Goal: Communication & Community: Share content

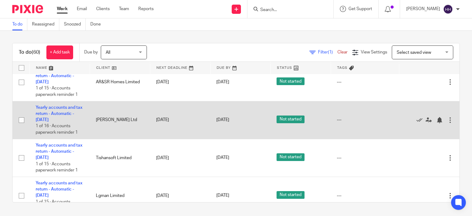
scroll to position [1843, 0]
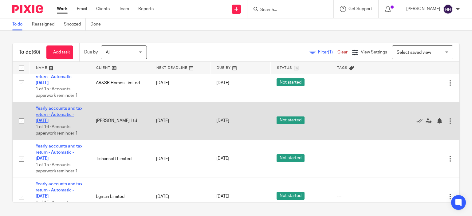
click at [71, 123] on link "Yearly accounts and tax return - Automatic - [DATE]" at bounding box center [59, 114] width 47 height 17
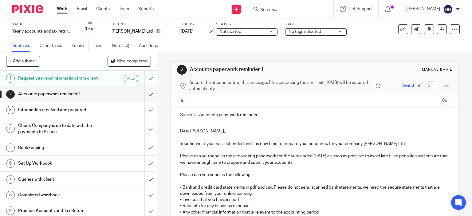
click at [208, 33] on link "[DATE]" at bounding box center [195, 31] width 28 height 6
click at [36, 12] on img at bounding box center [27, 9] width 31 height 8
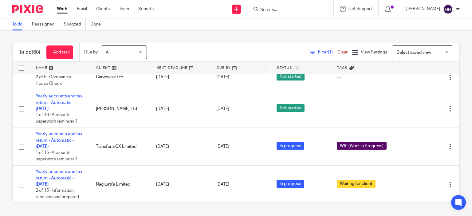
scroll to position [317, 0]
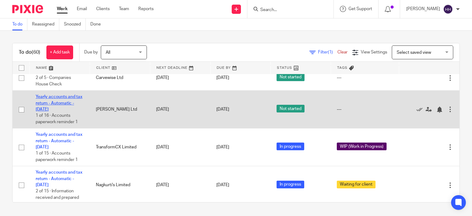
click at [52, 111] on link "Yearly accounts and tax return - Automatic - [DATE]" at bounding box center [59, 103] width 47 height 17
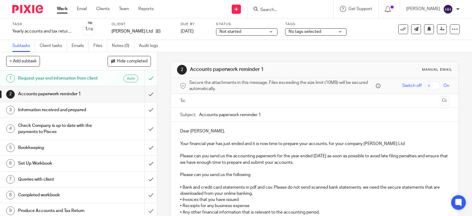
click at [307, 33] on span "No tags selected" at bounding box center [304, 31] width 33 height 4
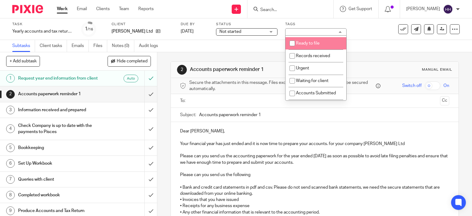
scroll to position [23, 0]
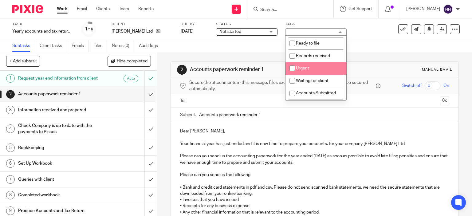
click at [302, 70] on span "Urgent" at bounding box center [302, 68] width 13 height 4
checkbox input "true"
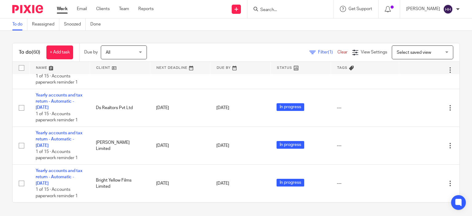
scroll to position [546, 0]
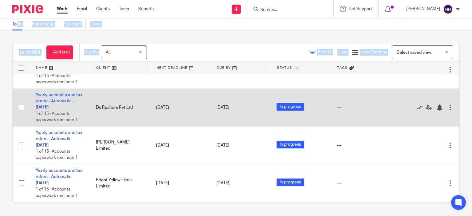
drag, startPoint x: 462, startPoint y: 4, endPoint x: 118, endPoint y: 126, distance: 365.5
click at [118, 126] on body "Work Email Clients Team Reports Work Email Clients Team Reports Settings Send n…" at bounding box center [236, 108] width 472 height 216
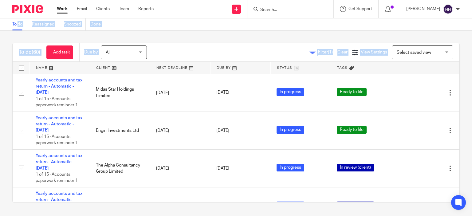
scroll to position [0, 0]
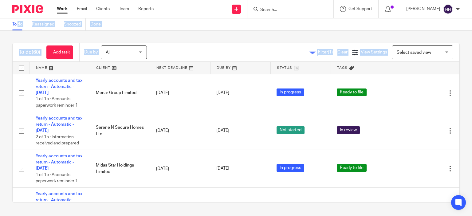
click at [203, 35] on div "To do (60) + Add task Due by All All Today Tomorrow This week Next week This mo…" at bounding box center [236, 123] width 472 height 184
click at [161, 31] on div "To do (60) + Add task Due by All All Today Tomorrow This week Next week This mo…" at bounding box center [236, 123] width 472 height 184
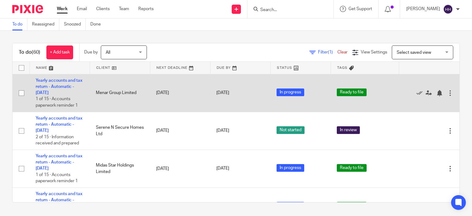
click at [60, 90] on td "Yearly accounts and tax return - Automatic - November 2023 1 of 15 · Accounts p…" at bounding box center [59, 93] width 60 height 38
click at [61, 83] on td "Yearly accounts and tax return - Automatic - November 2023 1 of 15 · Accounts p…" at bounding box center [59, 93] width 60 height 38
click at [58, 86] on link "Yearly accounts and tax return - Automatic - November 2023" at bounding box center [59, 86] width 47 height 17
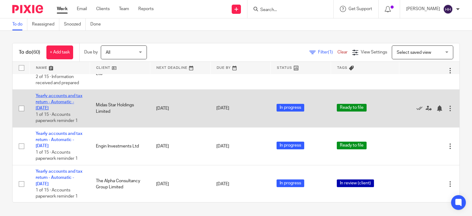
click at [57, 97] on link "Yearly accounts and tax return - Automatic - November 2023" at bounding box center [59, 102] width 47 height 17
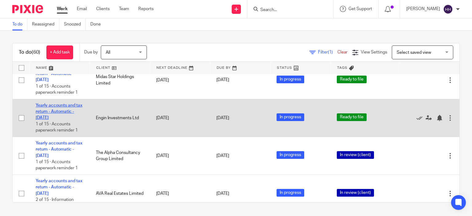
click at [56, 111] on link "Yearly accounts and tax return - Automatic - November 2023" at bounding box center [59, 111] width 47 height 17
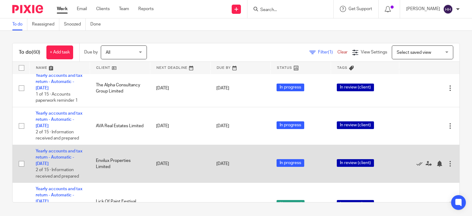
scroll to position [156, 0]
click at [64, 154] on td "Yearly accounts and tax return - Automatic - November 2023 2 of 15 · Informatio…" at bounding box center [59, 164] width 60 height 38
click at [66, 154] on link "Yearly accounts and tax return - Automatic - November 2023" at bounding box center [59, 157] width 47 height 17
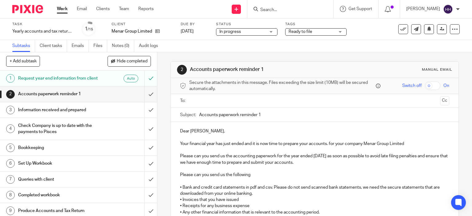
click at [300, 29] on span "Ready to file" at bounding box center [311, 32] width 46 height 6
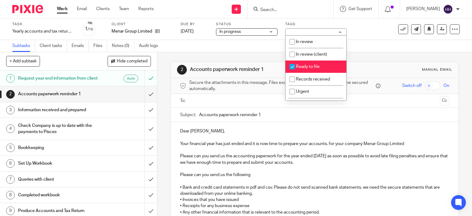
click at [308, 65] on span "Ready to file" at bounding box center [308, 66] width 24 height 4
checkbox input "false"
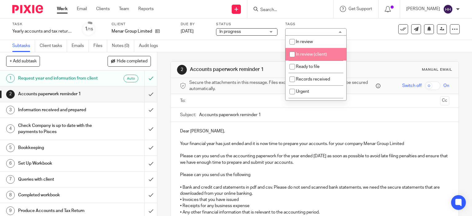
click at [310, 52] on li "In review (client)" at bounding box center [315, 54] width 61 height 13
checkbox input "true"
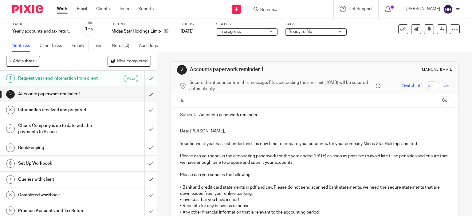
click at [305, 34] on span "Ready to file" at bounding box center [311, 32] width 46 height 6
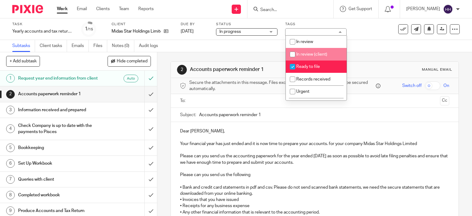
click at [311, 57] on li "In review (client)" at bounding box center [316, 54] width 61 height 13
checkbox input "true"
click at [309, 64] on li "Ready to file" at bounding box center [316, 66] width 61 height 13
checkbox input "false"
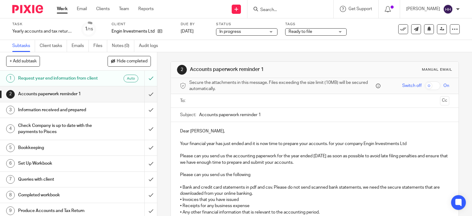
click at [297, 32] on span "Ready to file" at bounding box center [300, 31] width 24 height 4
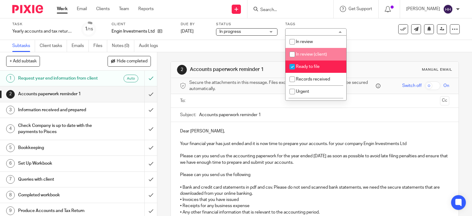
click at [304, 53] on span "In review (client)" at bounding box center [311, 54] width 31 height 4
checkbox input "true"
click at [305, 63] on li "Ready to file" at bounding box center [315, 66] width 61 height 13
checkbox input "false"
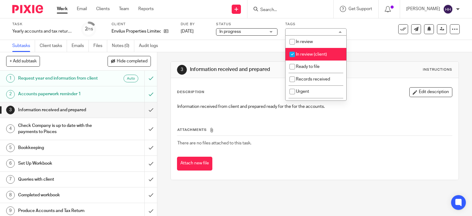
click at [301, 54] on span "In review (client)" at bounding box center [311, 54] width 31 height 4
checkbox input "false"
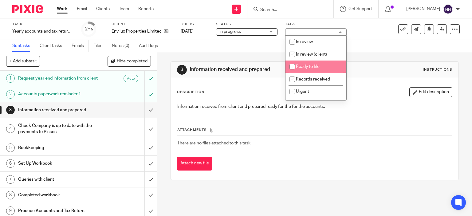
click at [301, 66] on span "Ready to file" at bounding box center [308, 66] width 24 height 4
checkbox input "true"
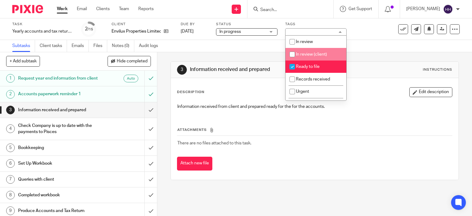
click at [310, 54] on span "In review (client)" at bounding box center [311, 54] width 31 height 4
checkbox input "true"
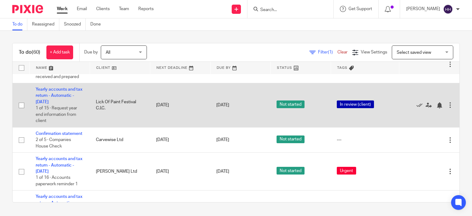
scroll to position [255, 0]
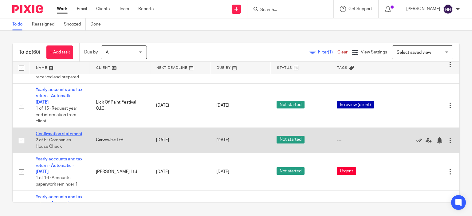
click at [45, 136] on link "Confirmation statement" at bounding box center [59, 134] width 47 height 4
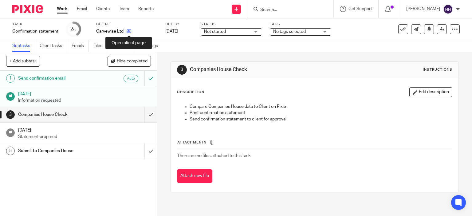
click at [129, 33] on icon at bounding box center [128, 31] width 5 height 5
click at [81, 49] on link "Emails" at bounding box center [80, 46] width 17 height 12
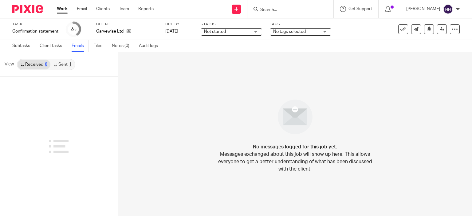
click at [64, 66] on link "Sent 1" at bounding box center [62, 65] width 24 height 10
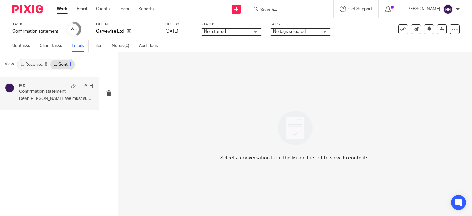
click at [64, 92] on p "Confirmation statement" at bounding box center [48, 91] width 59 height 5
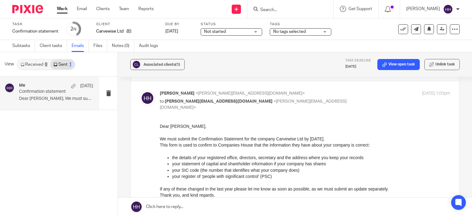
scroll to position [20, 0]
drag, startPoint x: 317, startPoint y: 243, endPoint x: 195, endPoint y: 174, distance: 140.5
drag, startPoint x: 317, startPoint y: 243, endPoint x: 214, endPoint y: 192, distance: 115.3
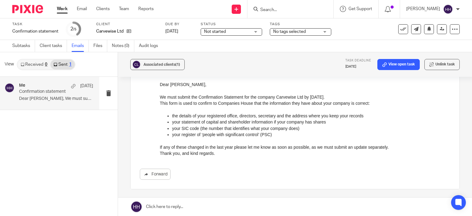
scroll to position [48, 0]
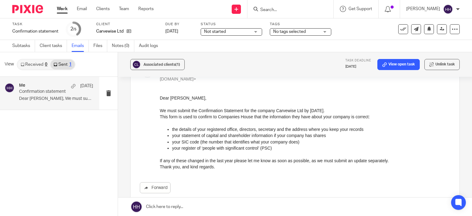
drag, startPoint x: 318, startPoint y: 188, endPoint x: 160, endPoint y: 111, distance: 175.8
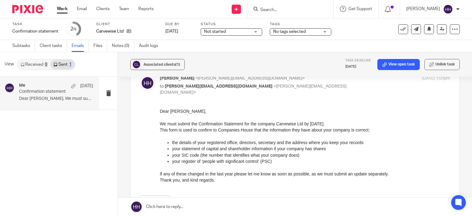
scroll to position [34, 0]
drag, startPoint x: 316, startPoint y: 215, endPoint x: 203, endPoint y: 169, distance: 122.3
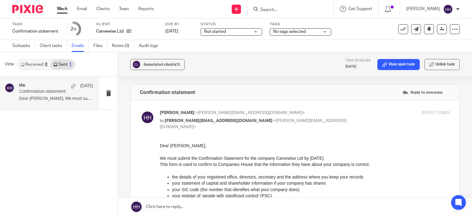
click at [67, 99] on p "Dear Stuart, We must submit the..." at bounding box center [56, 98] width 74 height 5
click at [158, 145] on div "Forward" at bounding box center [295, 191] width 310 height 99
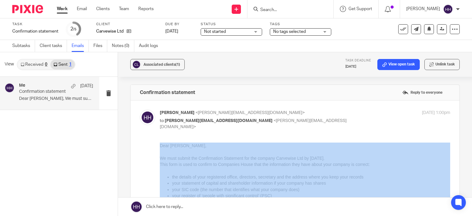
click at [158, 145] on div "Forward" at bounding box center [295, 191] width 310 height 99
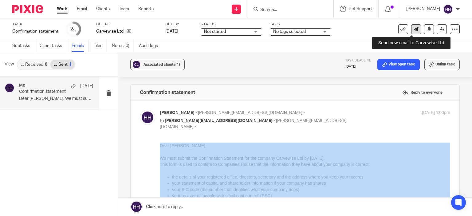
click at [411, 25] on link at bounding box center [416, 29] width 10 height 10
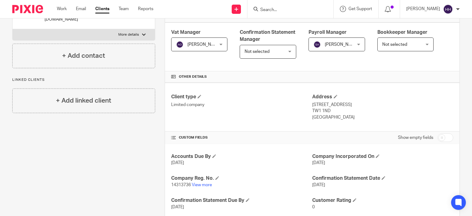
scroll to position [99, 0]
click at [200, 185] on link "View more" at bounding box center [202, 184] width 20 height 4
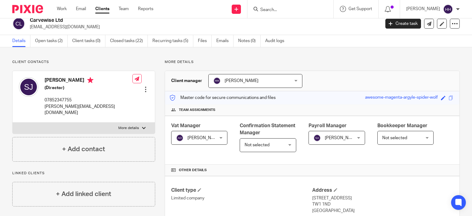
scroll to position [0, 0]
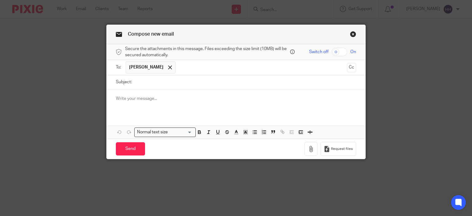
click at [175, 93] on div at bounding box center [236, 101] width 259 height 24
click at [350, 34] on link "Close this dialog window" at bounding box center [353, 35] width 6 height 8
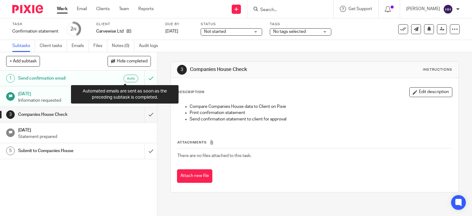
click at [124, 80] on div "Auto" at bounding box center [130, 79] width 15 height 8
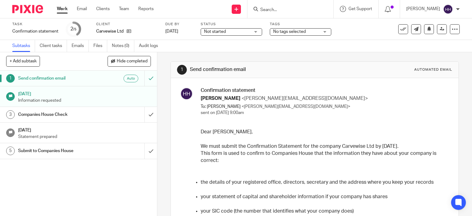
click at [99, 100] on p "Information requested" at bounding box center [84, 100] width 133 height 6
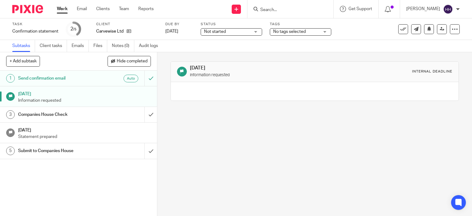
click at [82, 45] on link "Emails" at bounding box center [80, 46] width 17 height 12
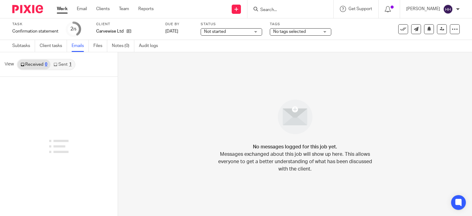
click at [66, 64] on link "Sent 1" at bounding box center [62, 65] width 24 height 10
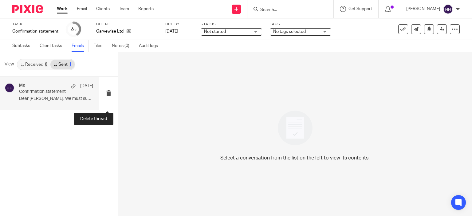
click at [99, 106] on button at bounding box center [108, 93] width 18 height 33
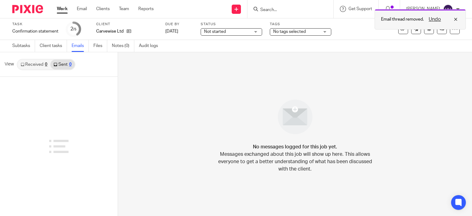
click at [432, 20] on button "Undo" at bounding box center [434, 19] width 16 height 7
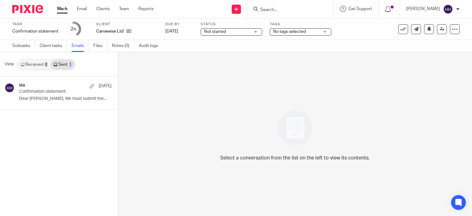
click at [24, 113] on div "Me [DATE] Confirmation statement Dear [PERSON_NAME], We must submit the... Opps…" at bounding box center [59, 146] width 118 height 139
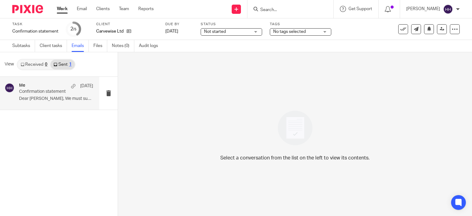
click at [47, 83] on div "Me [DATE]" at bounding box center [56, 86] width 74 height 6
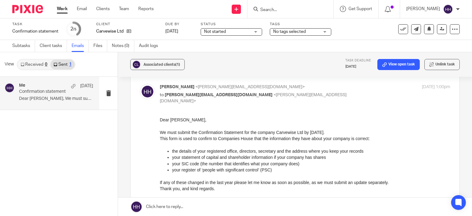
scroll to position [26, 0]
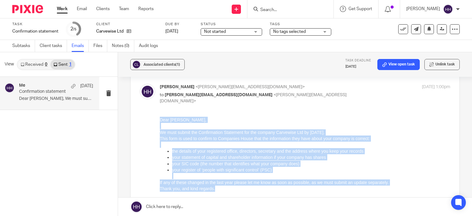
drag, startPoint x: 160, startPoint y: 119, endPoint x: 219, endPoint y: 188, distance: 90.1
click at [219, 188] on div "Dear [PERSON_NAME], We must submit the Confirmation Statement for the company C…" at bounding box center [305, 153] width 290 height 75
copy div "Dear [PERSON_NAME], We must submit the Confirmation Statement for the company C…"
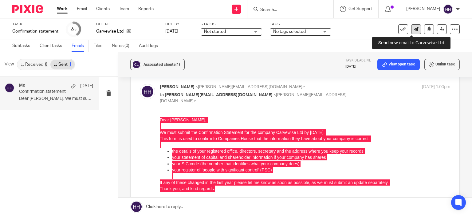
click at [411, 31] on link at bounding box center [416, 29] width 10 height 10
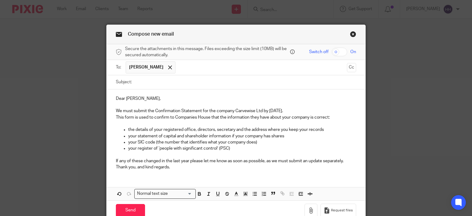
click at [211, 80] on input "Subject:" at bounding box center [245, 82] width 221 height 14
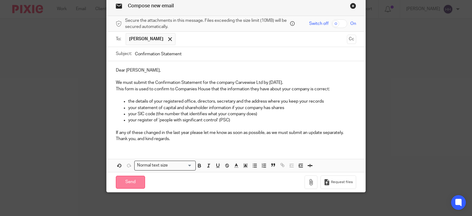
type input "Confirmation Statement"
click at [127, 184] on input "Send" at bounding box center [130, 182] width 29 height 13
